Goal: Information Seeking & Learning: Check status

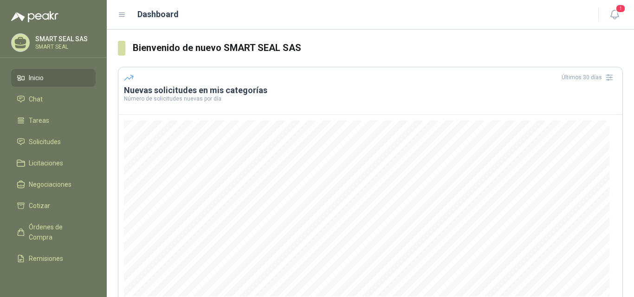
click at [59, 138] on span "Solicitudes" at bounding box center [45, 142] width 32 height 10
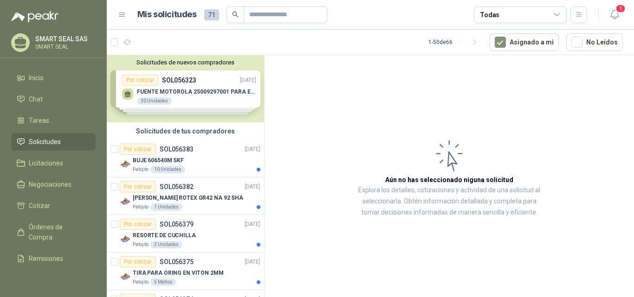
click at [183, 160] on div "BUJE 606540M SKF" at bounding box center [197, 160] width 128 height 11
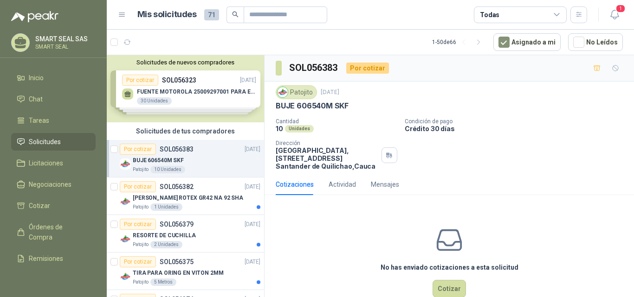
click at [194, 197] on p "[PERSON_NAME] ROTEX GR42 NA 92 SHA" at bounding box center [188, 198] width 110 height 9
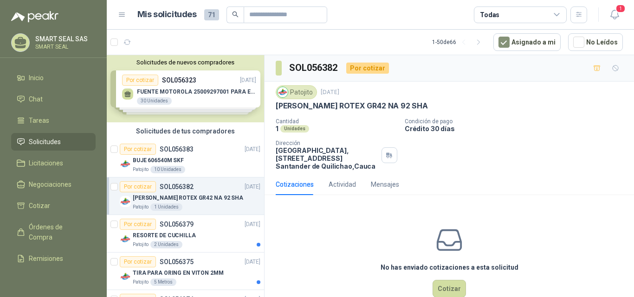
scroll to position [46, 0]
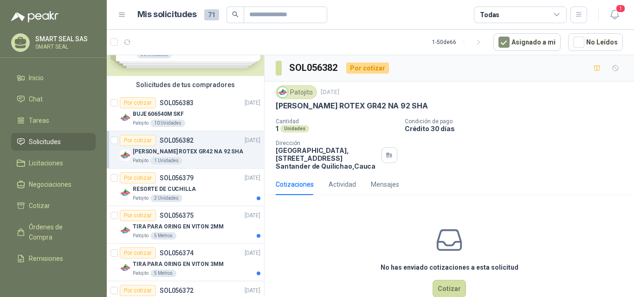
click at [193, 189] on div "RESORTE DE CUCHILLA" at bounding box center [197, 189] width 128 height 11
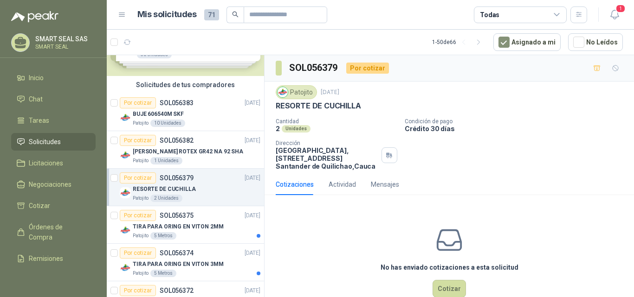
click at [189, 223] on p "TIRA PARA ORING EN VITON 2MM" at bounding box center [178, 227] width 91 height 9
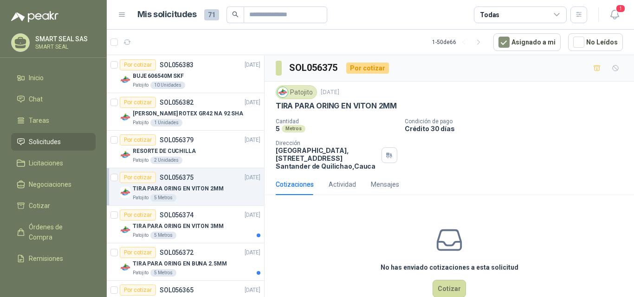
scroll to position [93, 0]
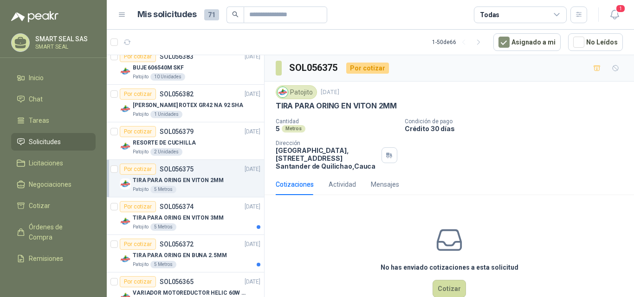
click at [184, 220] on p "TIRA PARA ORING EN VITON 3MM" at bounding box center [178, 218] width 91 height 9
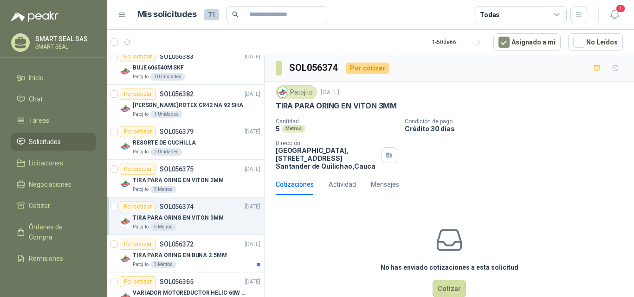
scroll to position [139, 0]
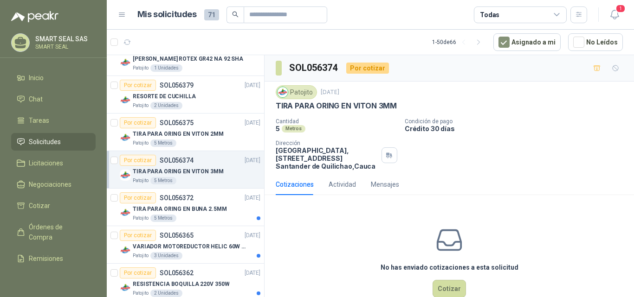
click at [188, 209] on p "TIRA PARA ORING EN BUNA 2.5MM" at bounding box center [180, 209] width 94 height 9
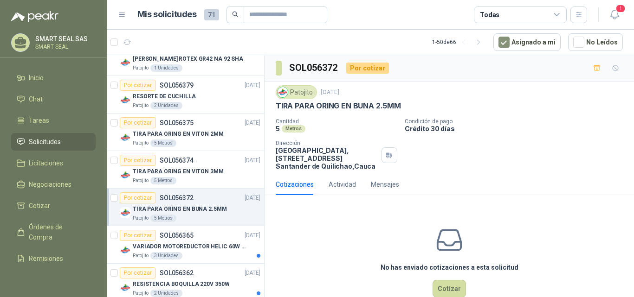
click at [192, 238] on p "SOL056365" at bounding box center [177, 236] width 34 height 6
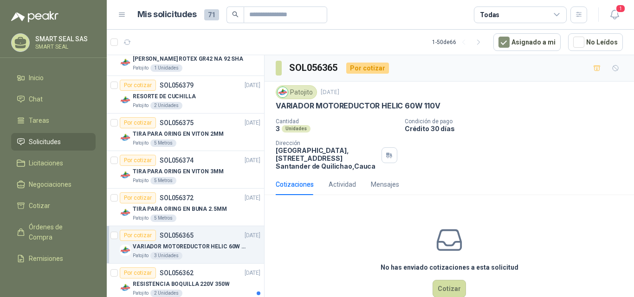
scroll to position [186, 0]
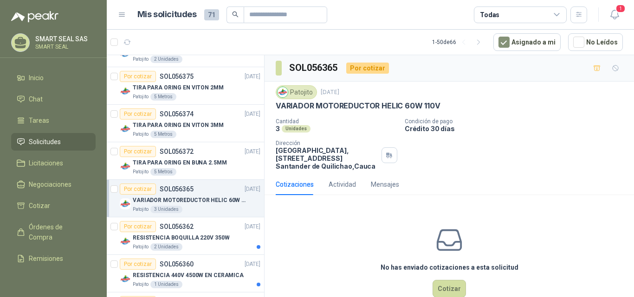
click at [191, 243] on div "RESISTENCIA BOQUILLA 220V 350W" at bounding box center [197, 238] width 128 height 11
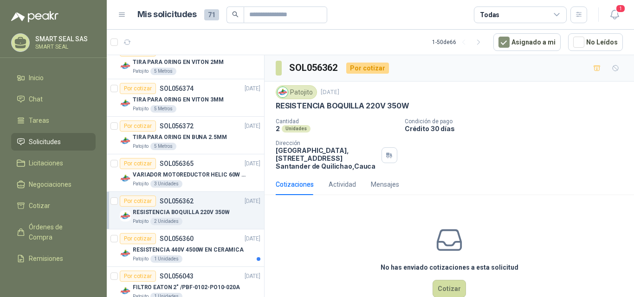
scroll to position [232, 0]
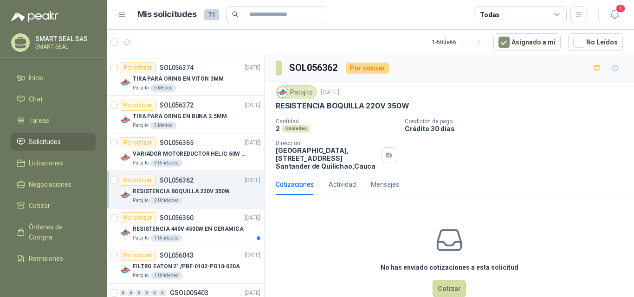
click at [193, 232] on p "RESISTENCIA 440V 4500W EN CERAMICA" at bounding box center [188, 229] width 111 height 9
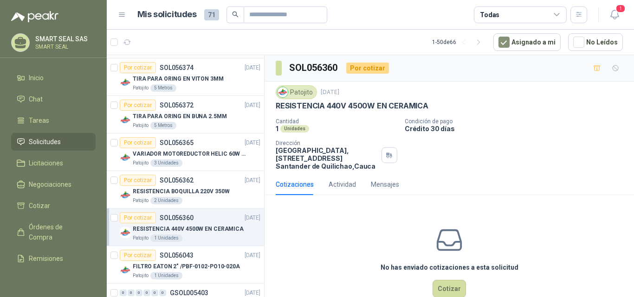
scroll to position [278, 0]
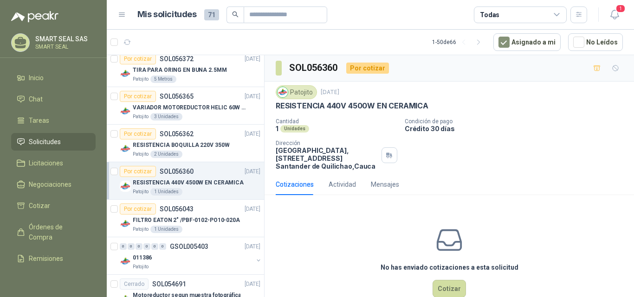
click at [189, 219] on p "FILTRO EATON 2" /PBF-0102-PO10-020A" at bounding box center [186, 220] width 107 height 9
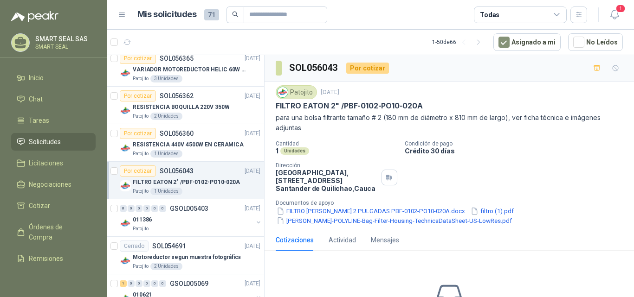
scroll to position [325, 0]
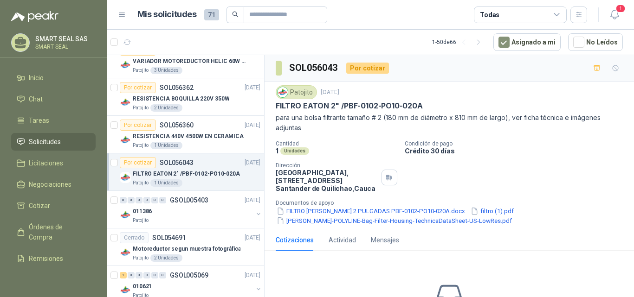
click at [185, 218] on div "Patojito" at bounding box center [193, 220] width 120 height 7
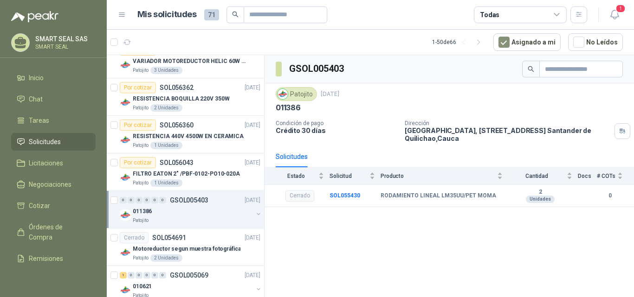
click at [197, 177] on p "FILTRO EATON 2" /PBF-0102-PO10-020A" at bounding box center [186, 174] width 107 height 9
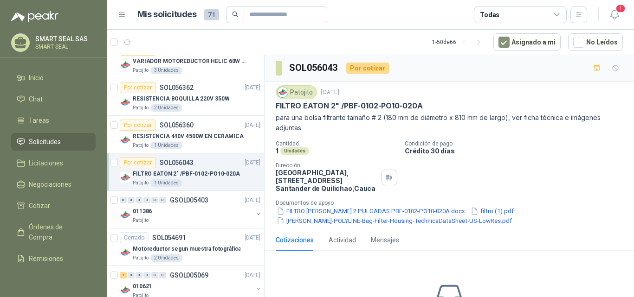
click at [302, 212] on button "FILTRO [PERSON_NAME] 2 PULGADAS PBF-0102-PO10-020A.docx" at bounding box center [371, 212] width 190 height 10
click at [301, 212] on div at bounding box center [317, 163] width 557 height 233
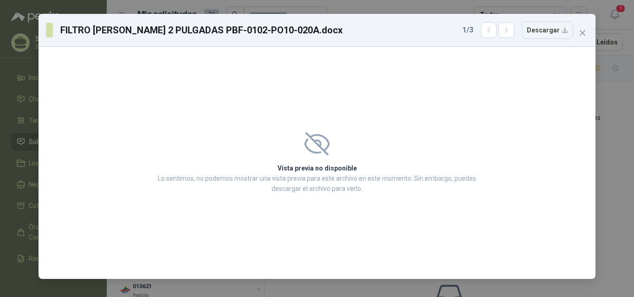
click at [314, 171] on h2 "Vista previa no disponible" at bounding box center [317, 168] width 324 height 10
click at [312, 164] on h2 "Vista previa no disponible" at bounding box center [317, 168] width 324 height 10
click at [313, 160] on div "Vista previa no disponible Lo sentimos, no podemos mostrar una vista previa par…" at bounding box center [317, 163] width 346 height 84
click at [553, 26] on button "Descargar" at bounding box center [548, 30] width 52 height 18
click at [583, 33] on icon "close" at bounding box center [582, 32] width 7 height 7
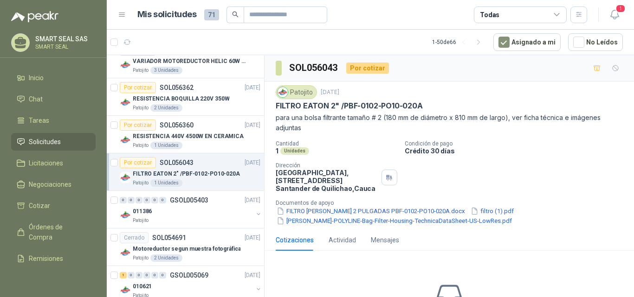
click at [298, 220] on button "[PERSON_NAME]-POLYLINE-Bag-Filter-Housing-TechnicaDataSheet-US-LowRes.pdf" at bounding box center [394, 221] width 237 height 10
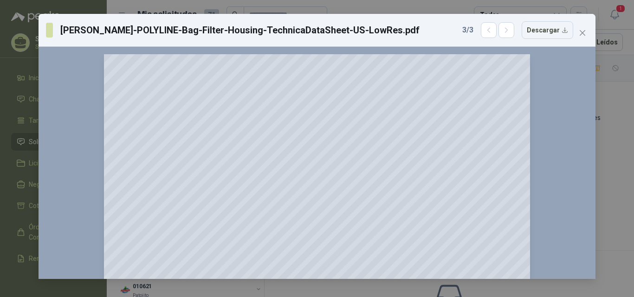
click at [587, 33] on span "Close" at bounding box center [582, 32] width 15 height 7
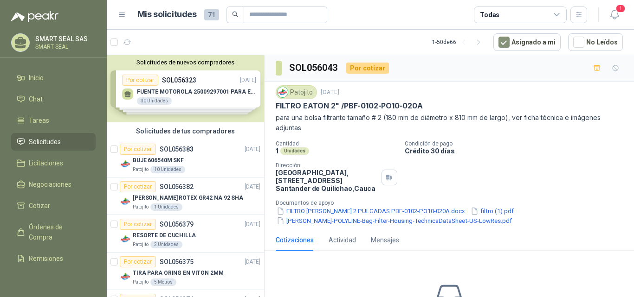
click at [176, 150] on p "SOL056383" at bounding box center [177, 149] width 34 height 6
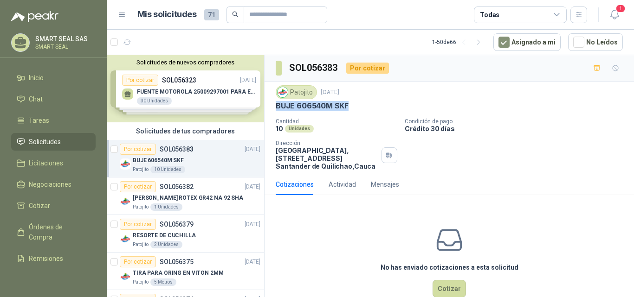
drag, startPoint x: 275, startPoint y: 104, endPoint x: 354, endPoint y: 104, distance: 78.4
click at [353, 104] on div "Patojito [DATE] BUJE 606540M SKF Cantidad 10 Unidades Condición de pago Crédito…" at bounding box center [449, 128] width 369 height 92
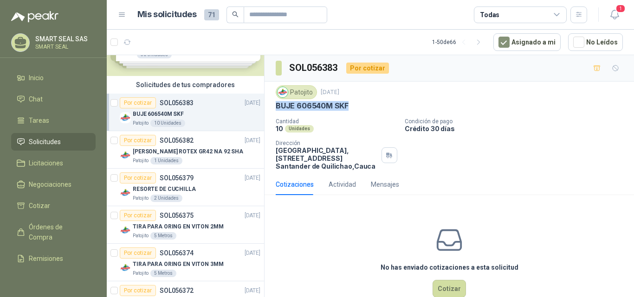
click at [291, 105] on p "BUJE 606540M SKF" at bounding box center [312, 106] width 73 height 10
click at [171, 145] on div "Por cotizar SOL056382" at bounding box center [157, 140] width 74 height 11
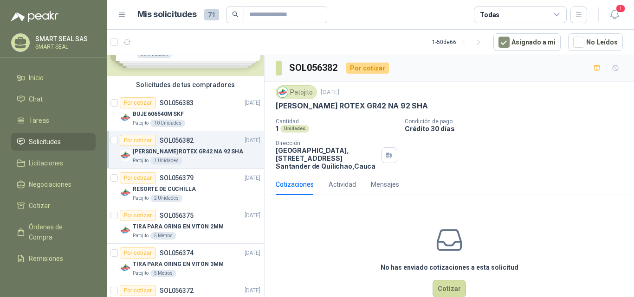
scroll to position [93, 0]
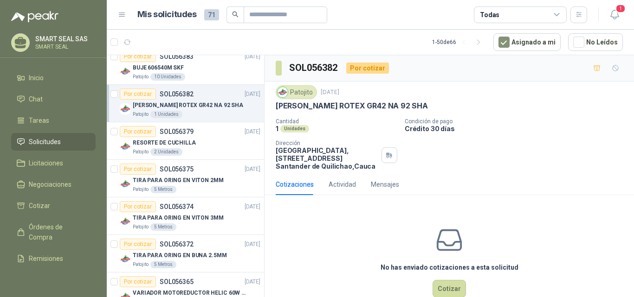
click at [178, 145] on p "RESORTE DE CUCHILLA" at bounding box center [164, 143] width 63 height 9
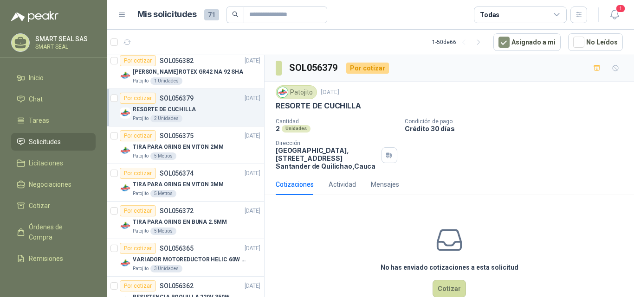
scroll to position [139, 0]
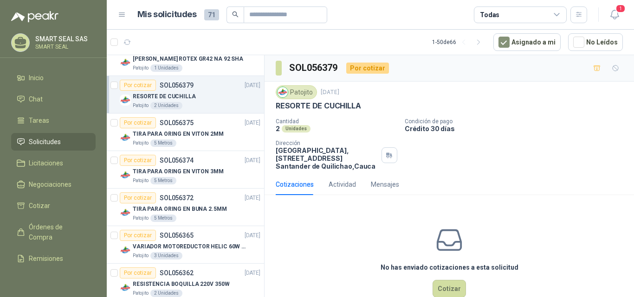
click at [175, 143] on div "5 Metros" at bounding box center [163, 143] width 26 height 7
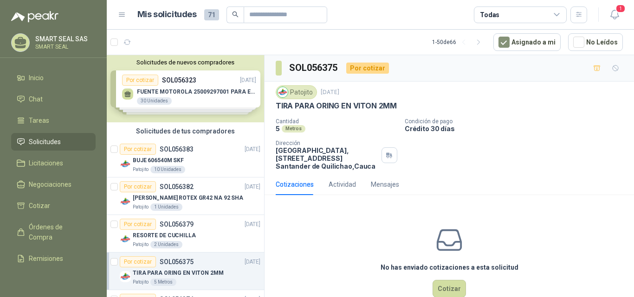
click at [178, 159] on p "BUJE 606540M SKF" at bounding box center [158, 160] width 51 height 9
